Goal: Task Accomplishment & Management: Manage account settings

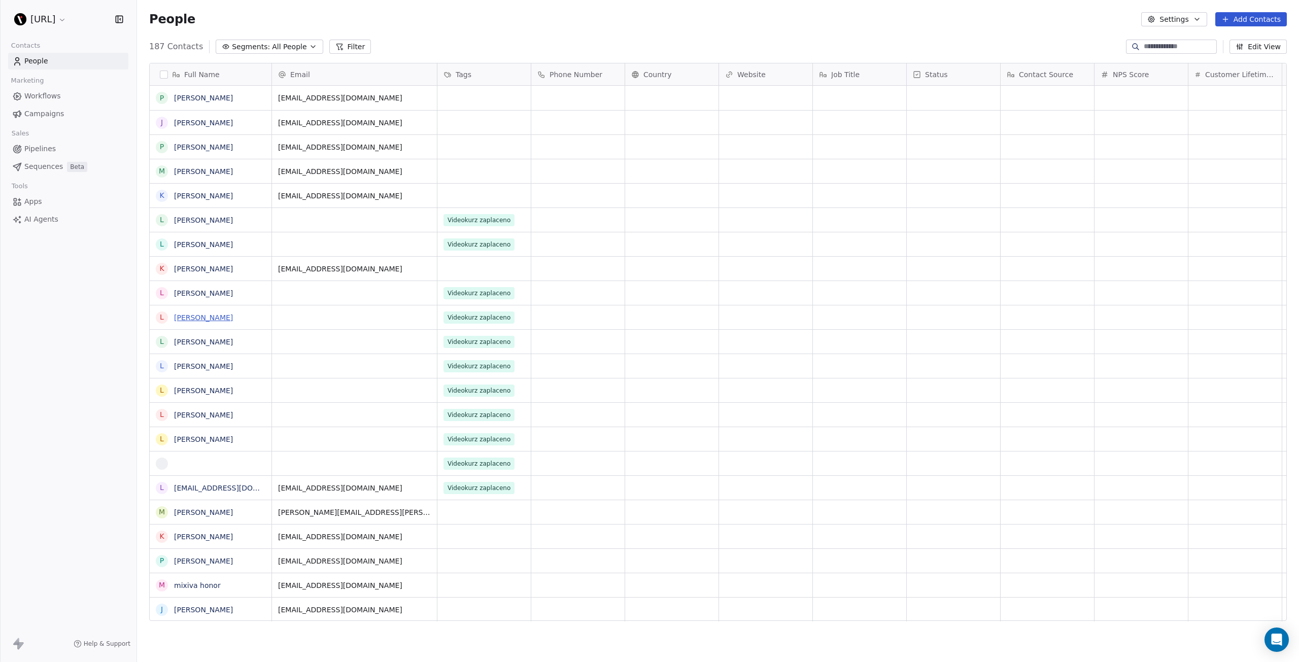
click at [186, 314] on link "[PERSON_NAME]" at bounding box center [203, 318] width 59 height 8
click at [188, 364] on link "[PERSON_NAME]" at bounding box center [203, 366] width 59 height 8
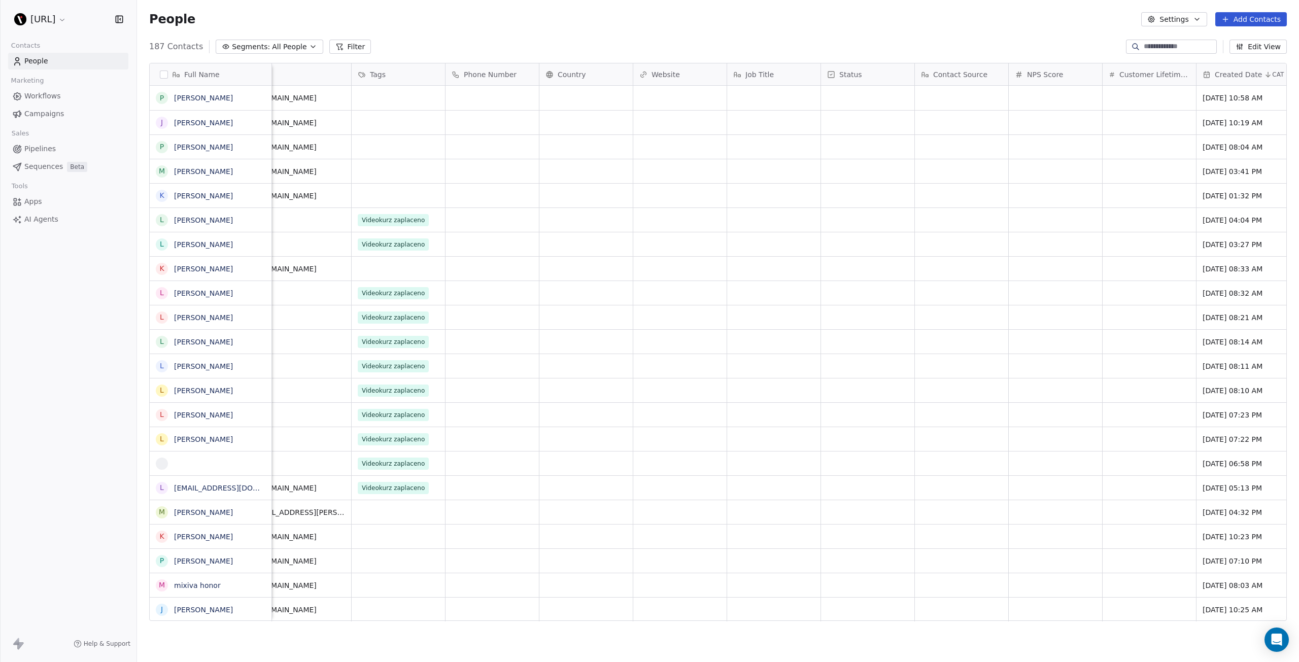
scroll to position [0, 497]
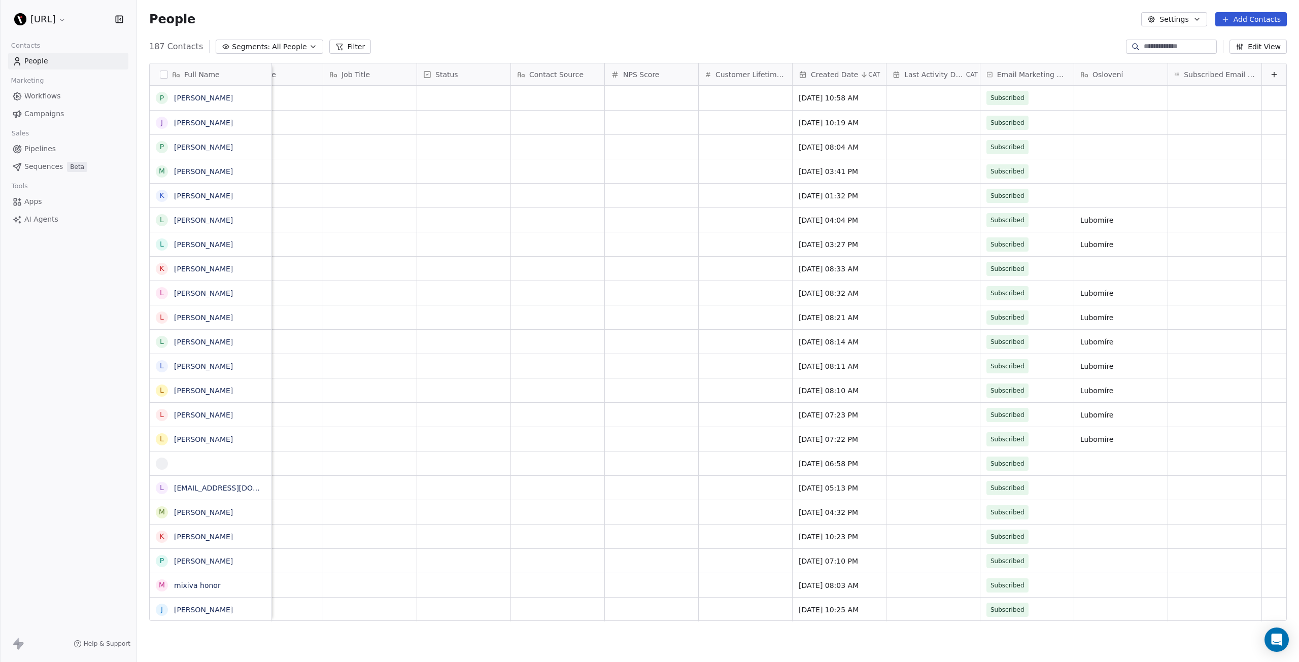
click at [836, 74] on span "Created Date" at bounding box center [834, 75] width 47 height 10
click at [836, 74] on html "mistr.AI Contacts People Marketing Workflows Campaigns Sales Pipelines Sequence…" at bounding box center [649, 331] width 1299 height 662
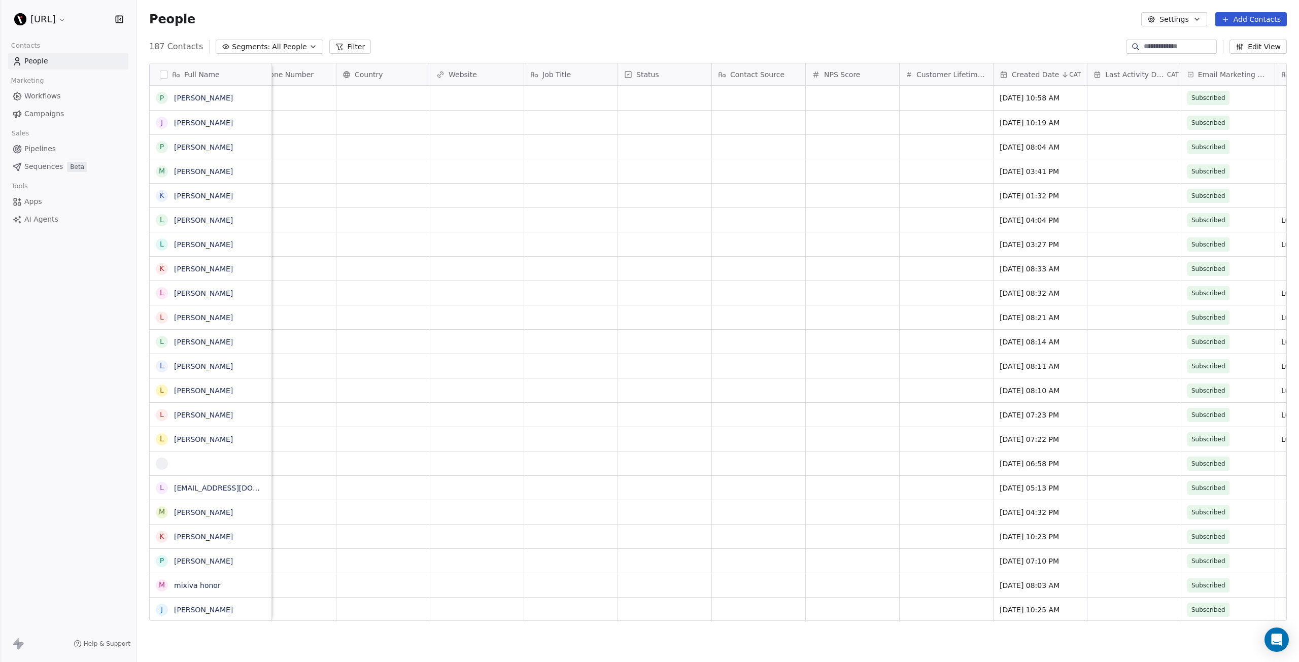
scroll to position [0, 0]
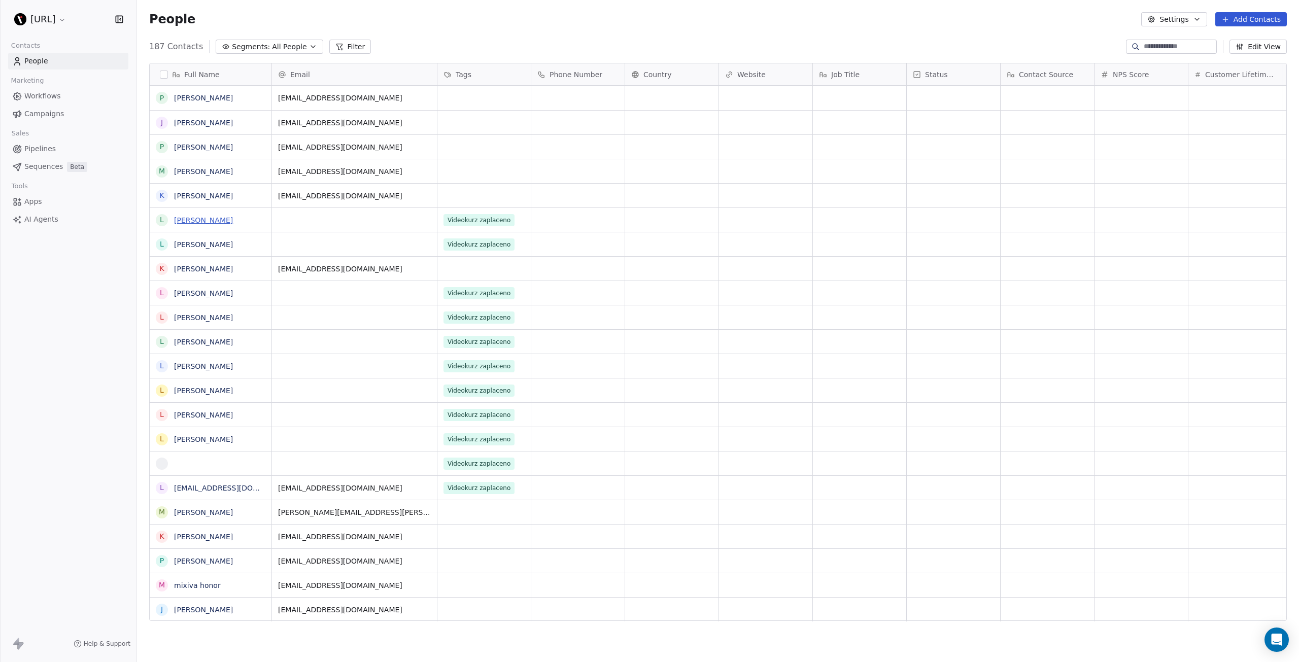
click at [206, 218] on link "[PERSON_NAME]" at bounding box center [203, 220] width 59 height 8
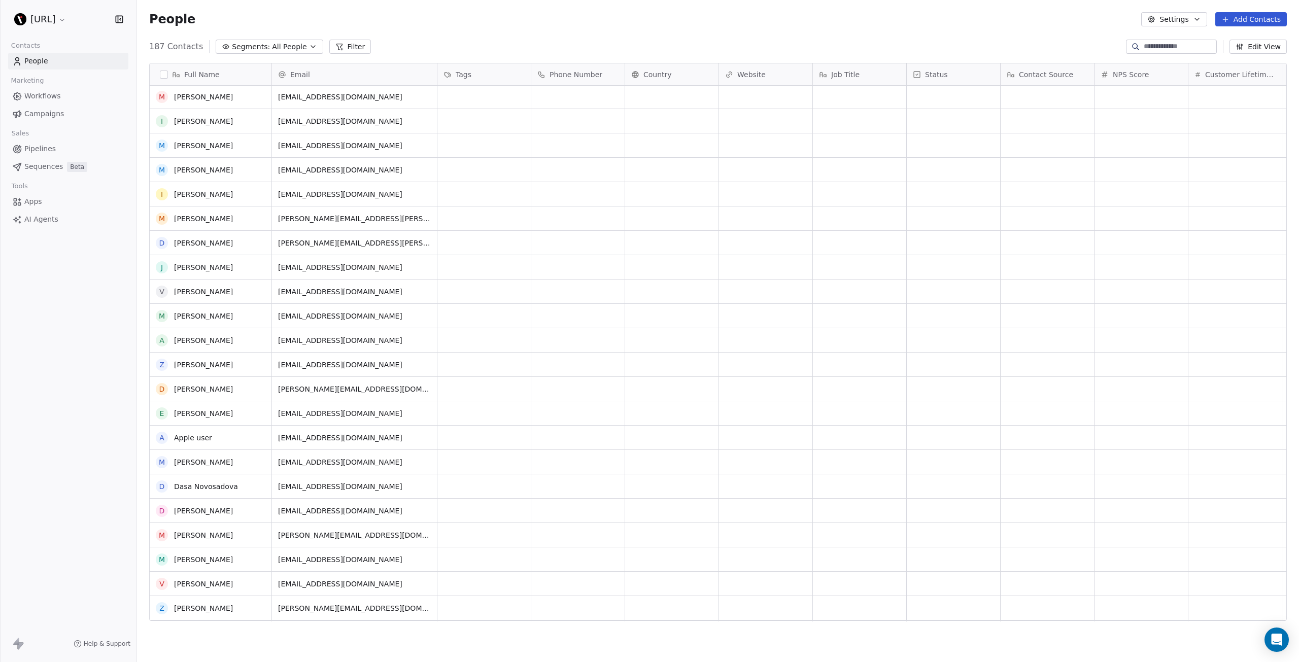
scroll to position [812, 0]
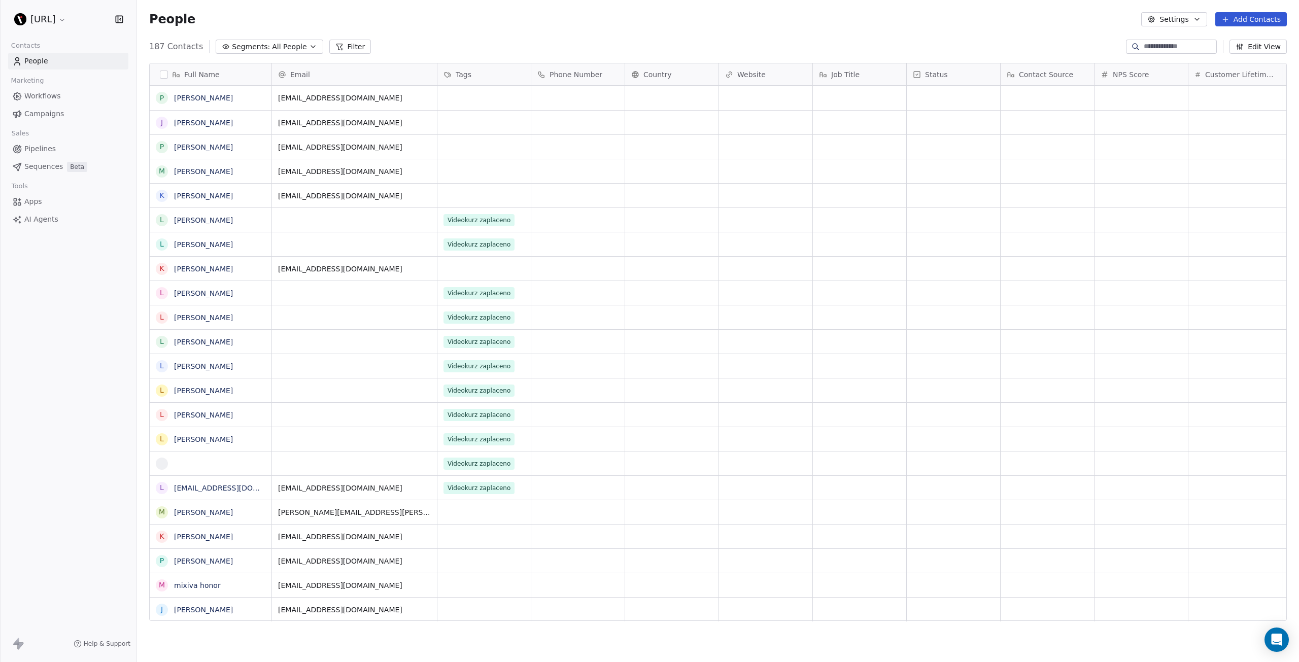
click at [46, 96] on span "Workflows" at bounding box center [42, 96] width 37 height 11
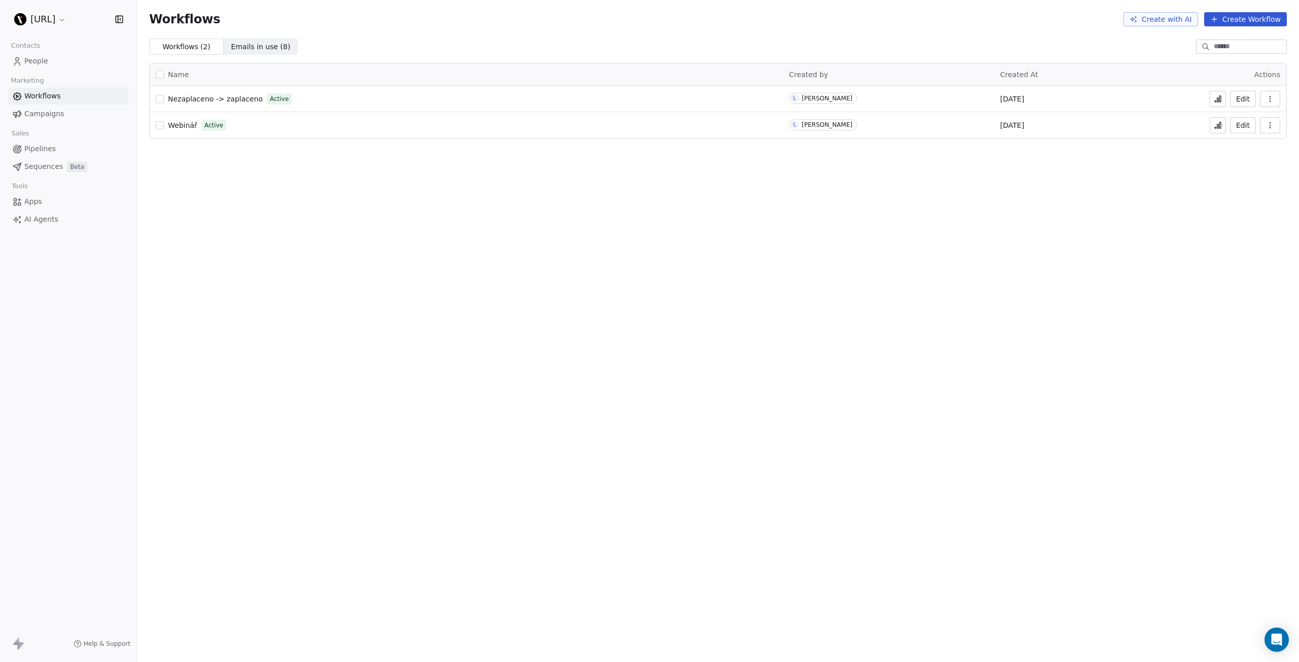
click at [180, 127] on span "Webinář" at bounding box center [182, 125] width 29 height 8
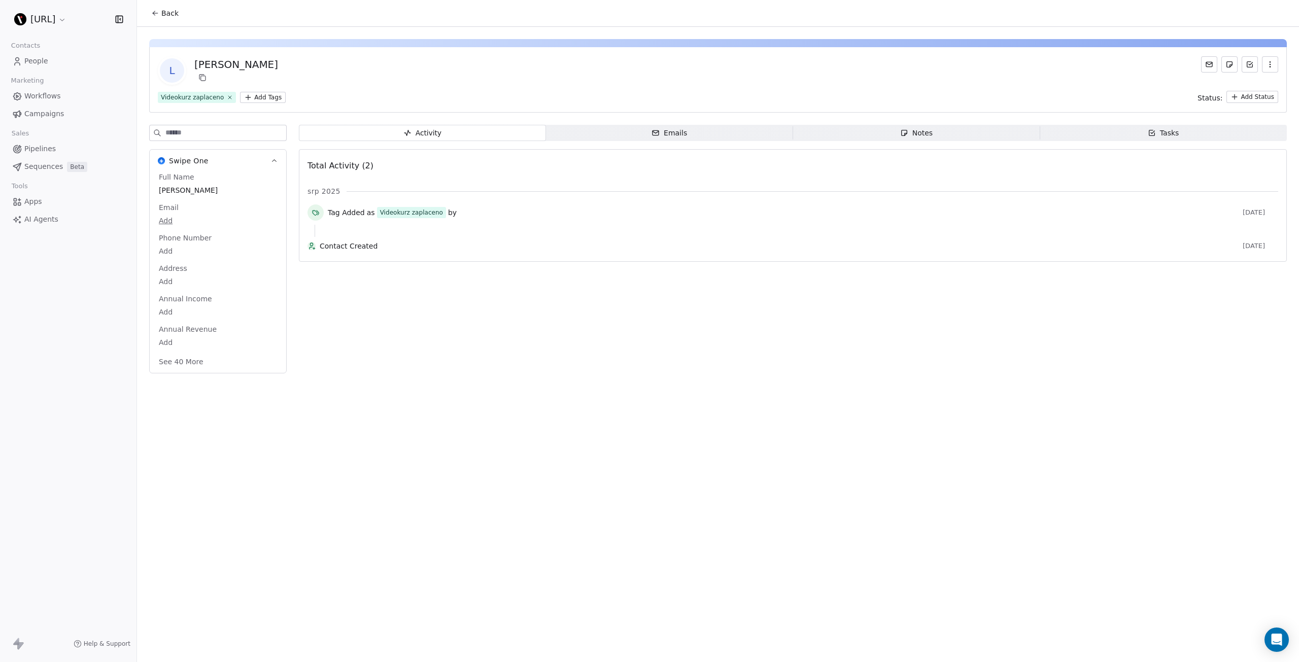
click at [32, 61] on span "People" at bounding box center [36, 61] width 24 height 11
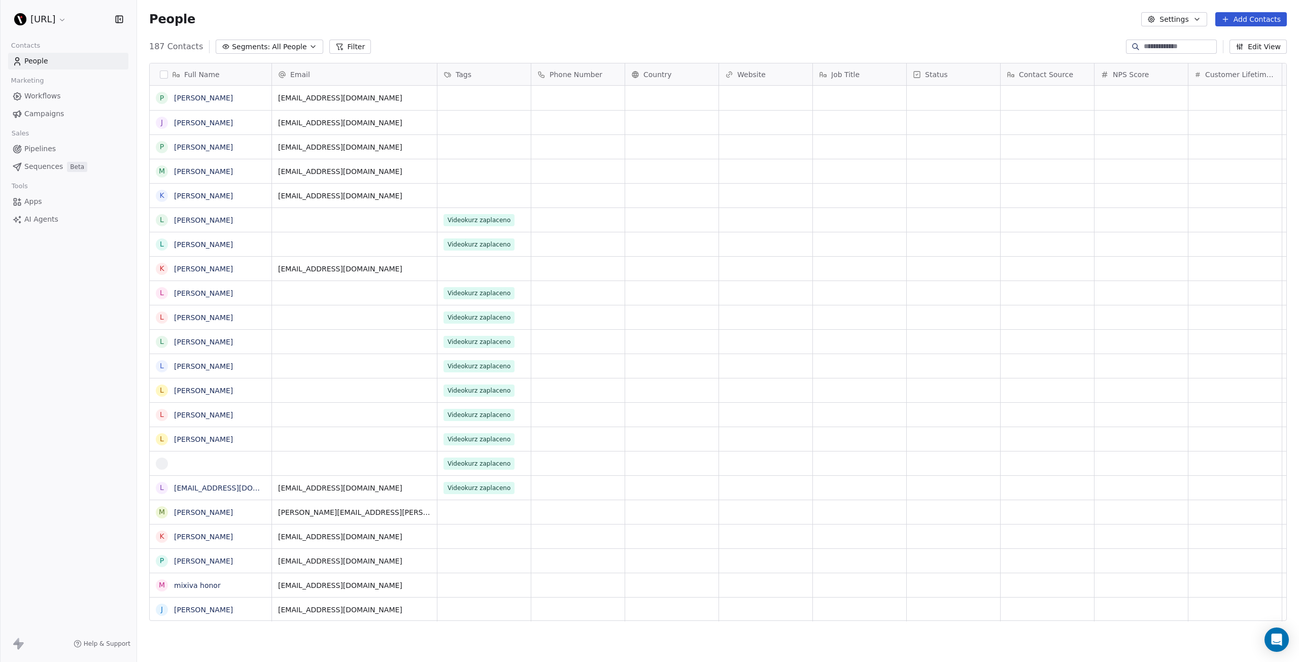
scroll to position [575, 1155]
click at [507, 72] on div "Tags" at bounding box center [483, 75] width 79 height 10
click at [491, 96] on span "Manage property" at bounding box center [486, 96] width 61 height 10
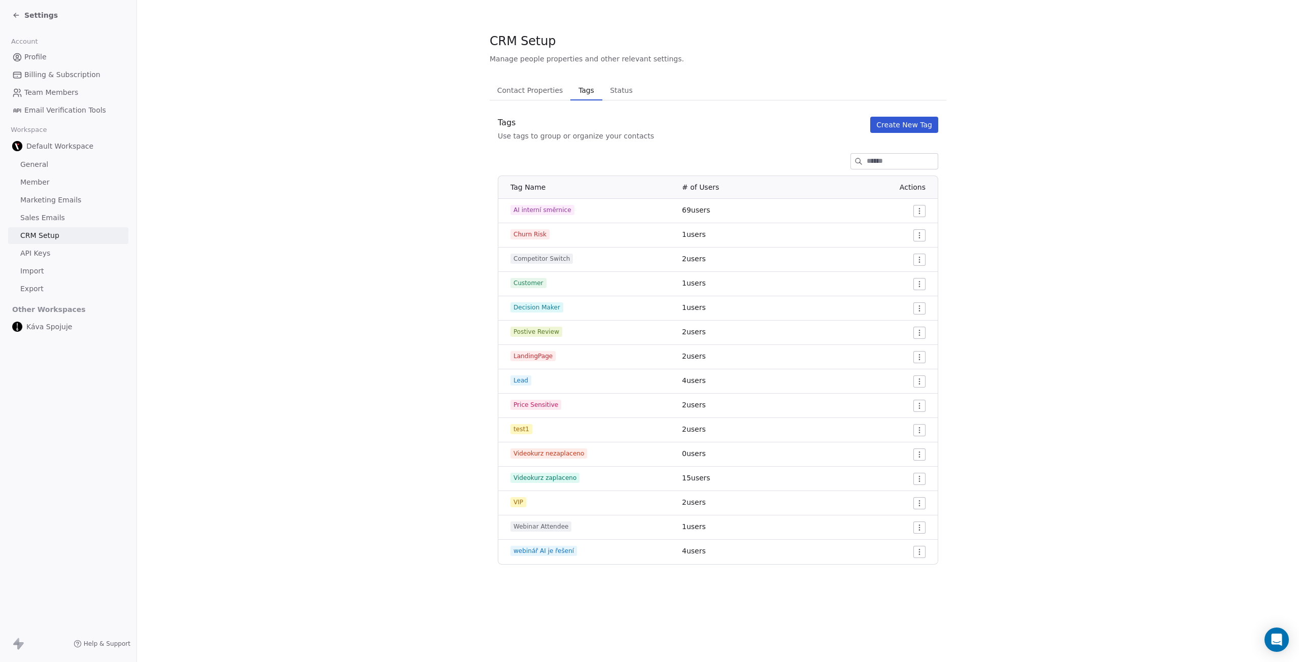
click at [915, 118] on button "Create New Tag" at bounding box center [904, 125] width 68 height 16
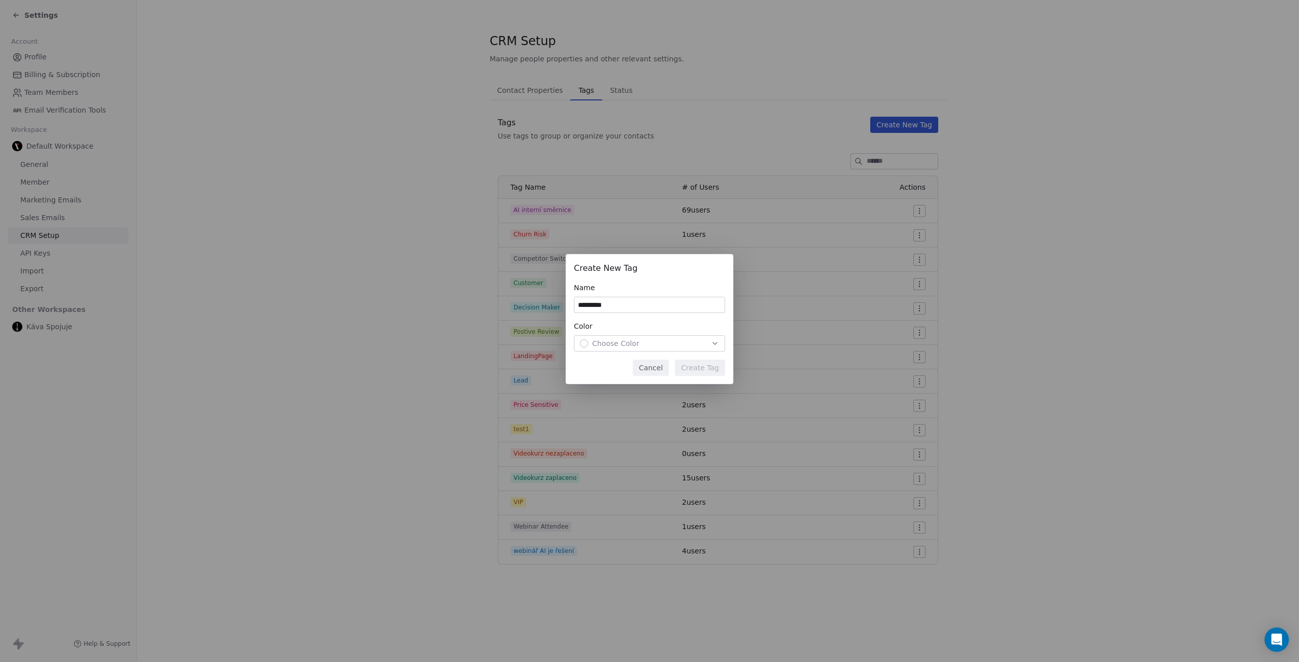
type input "*********"
click at [658, 344] on div "Choose Color" at bounding box center [649, 343] width 139 height 10
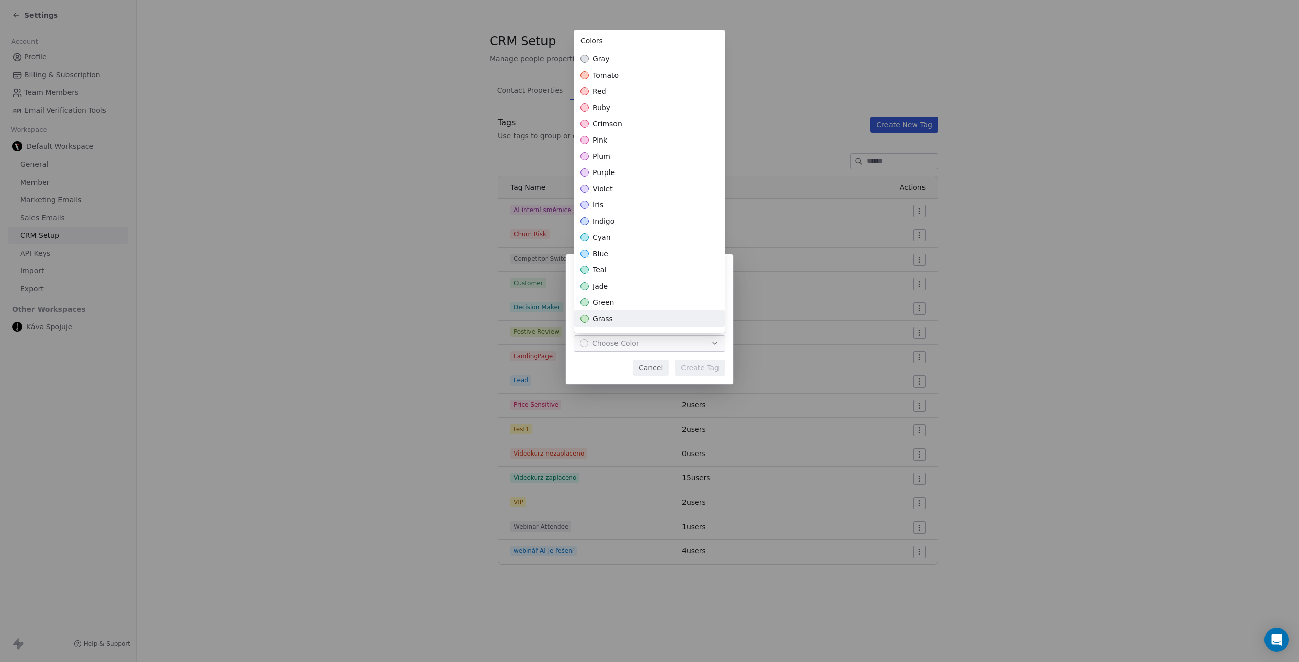
click at [641, 323] on div "grass" at bounding box center [649, 319] width 150 height 16
click at [697, 366] on div "Create New Tag Name ********* Color grass Cancel Create Tag" at bounding box center [649, 331] width 1299 height 186
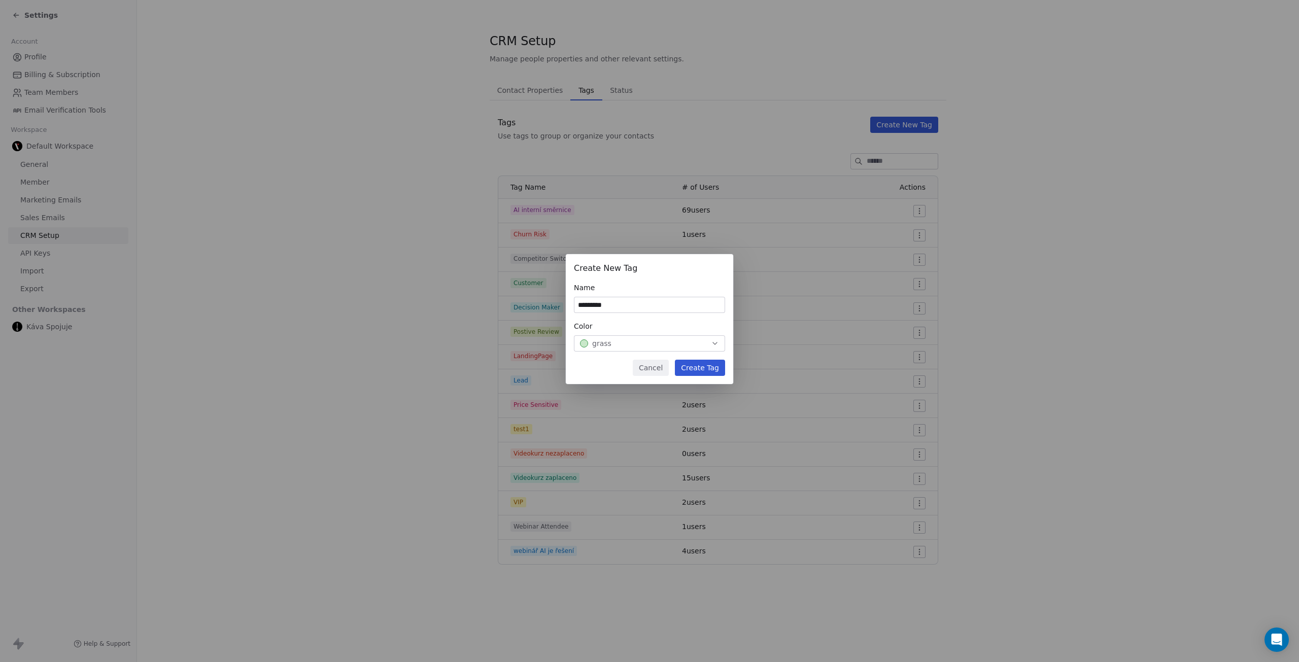
click at [702, 367] on button "Create Tag" at bounding box center [700, 368] width 50 height 16
